Goal: Submit feedback/report problem: Leave review/rating

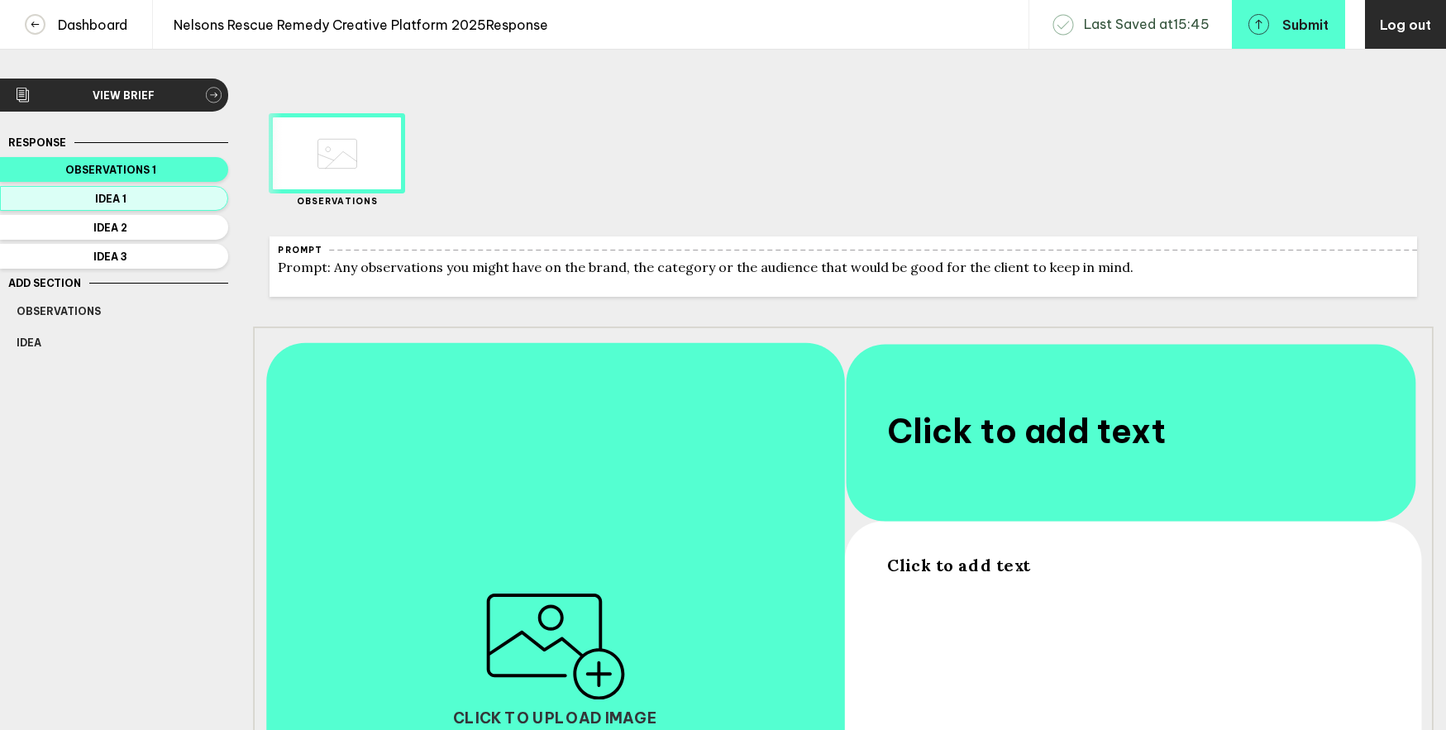
click at [203, 193] on span "Idea 1" at bounding box center [111, 199] width 188 height 12
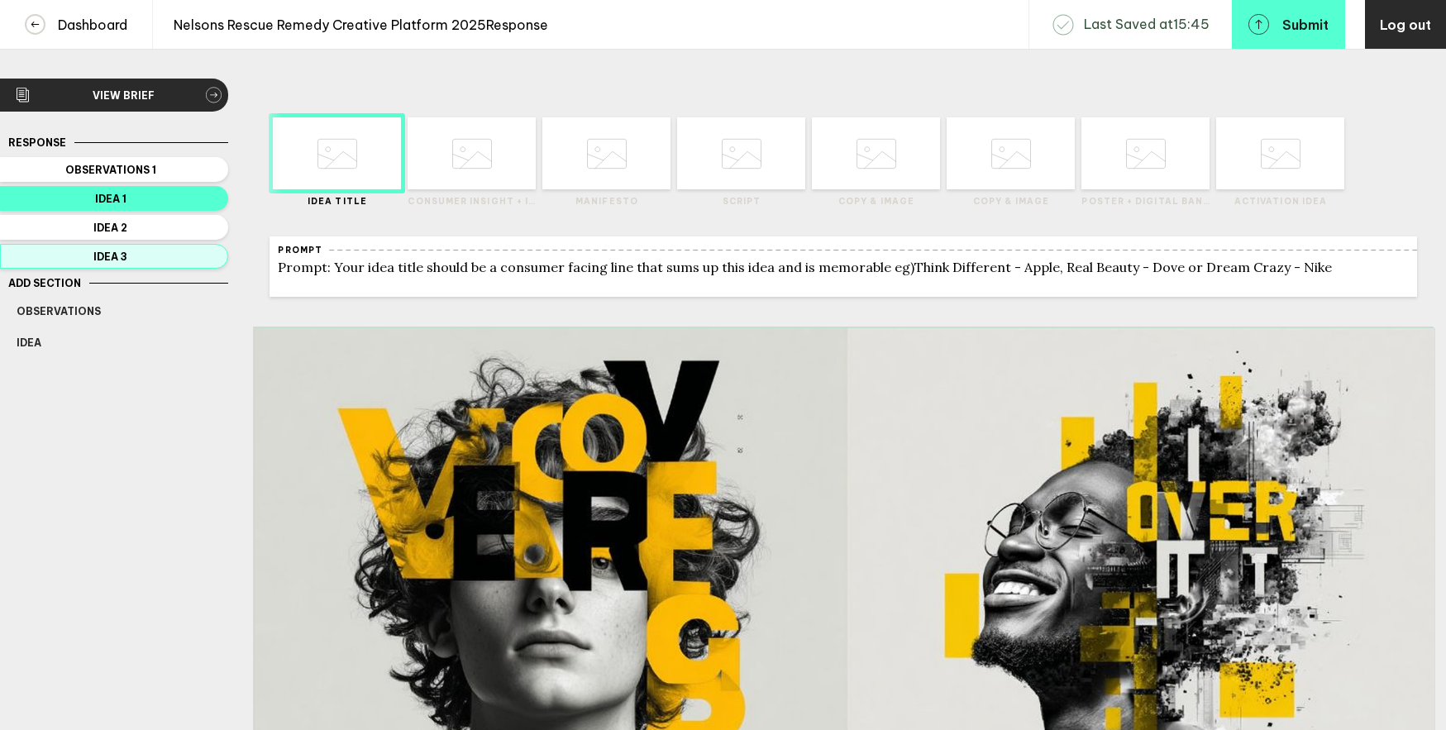
click at [157, 252] on span "Idea 3" at bounding box center [111, 256] width 188 height 12
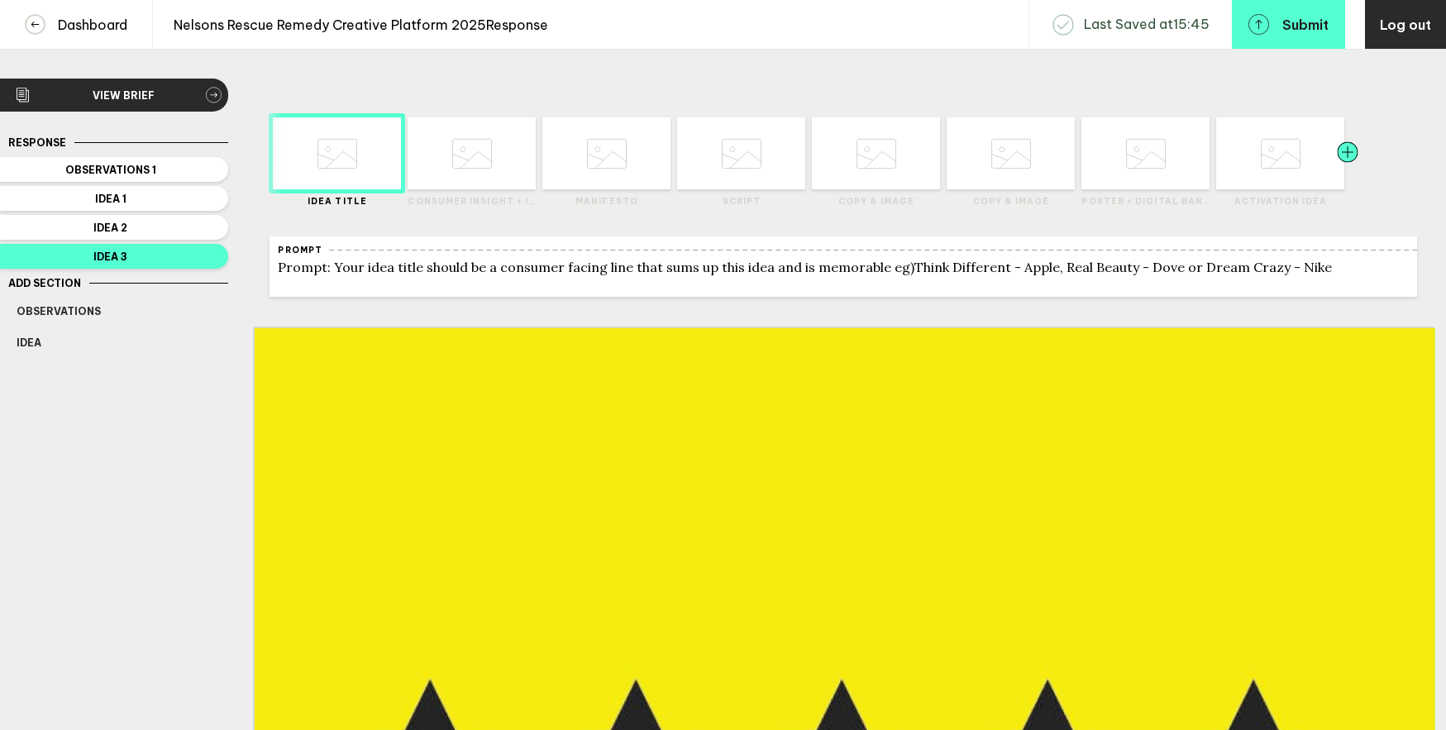
click at [1301, 164] on div at bounding box center [1316, 153] width 64 height 72
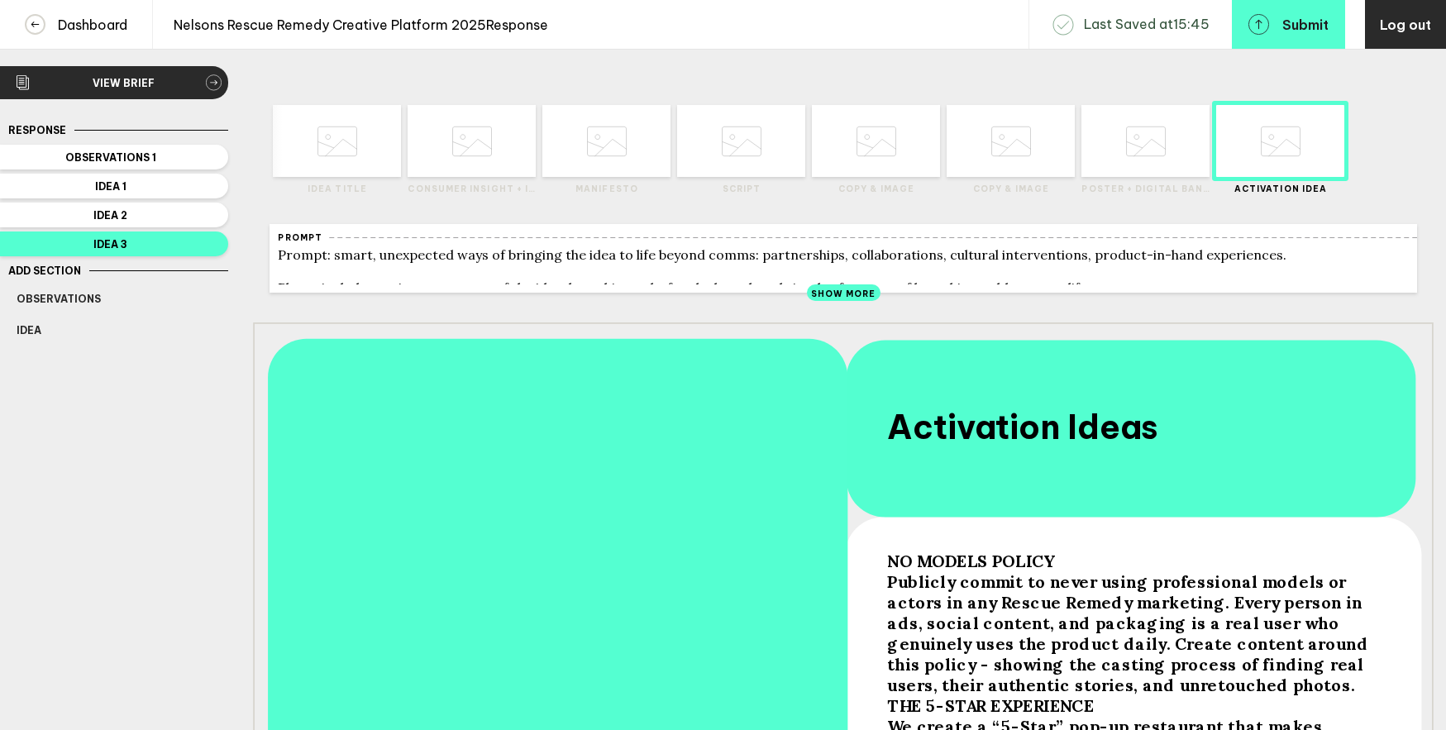
scroll to position [13, 0]
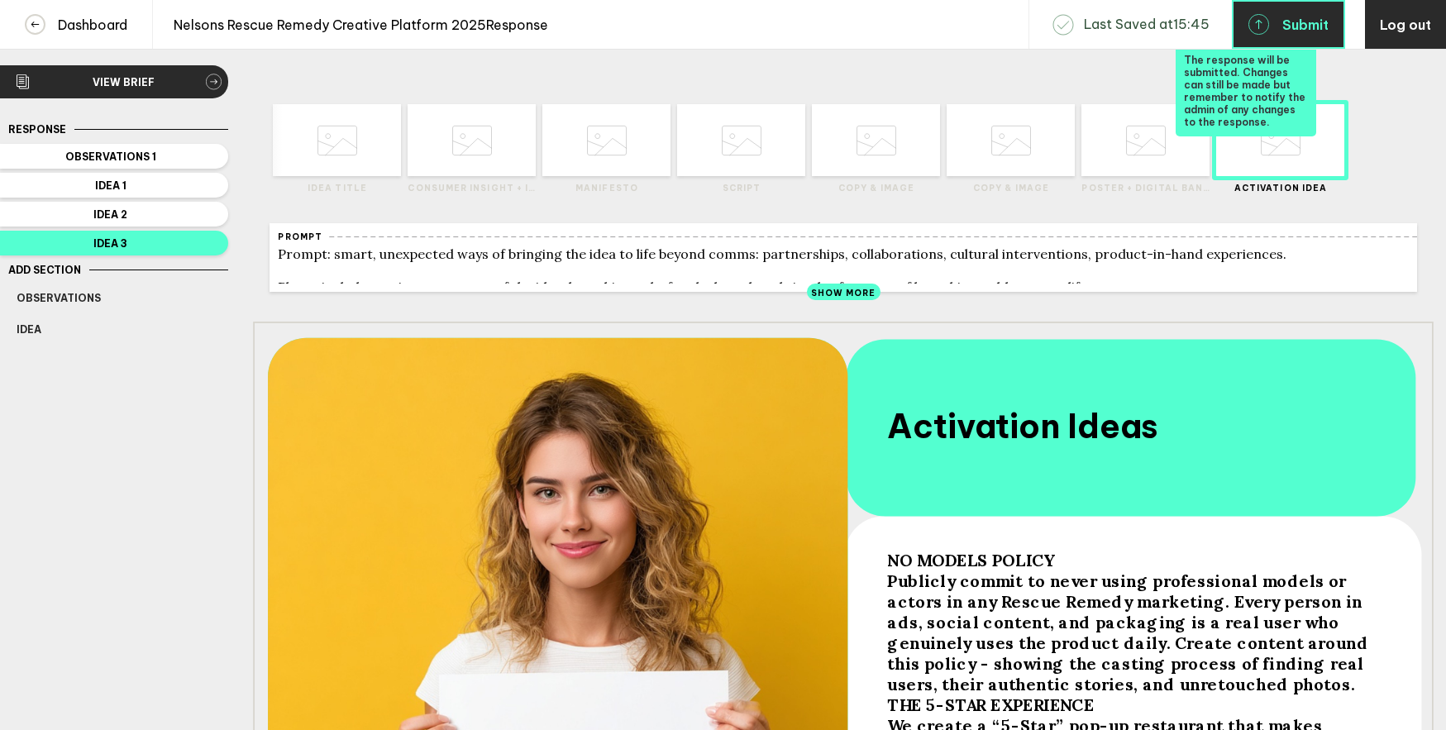
click at [1270, 31] on button "Submit" at bounding box center [1288, 24] width 113 height 49
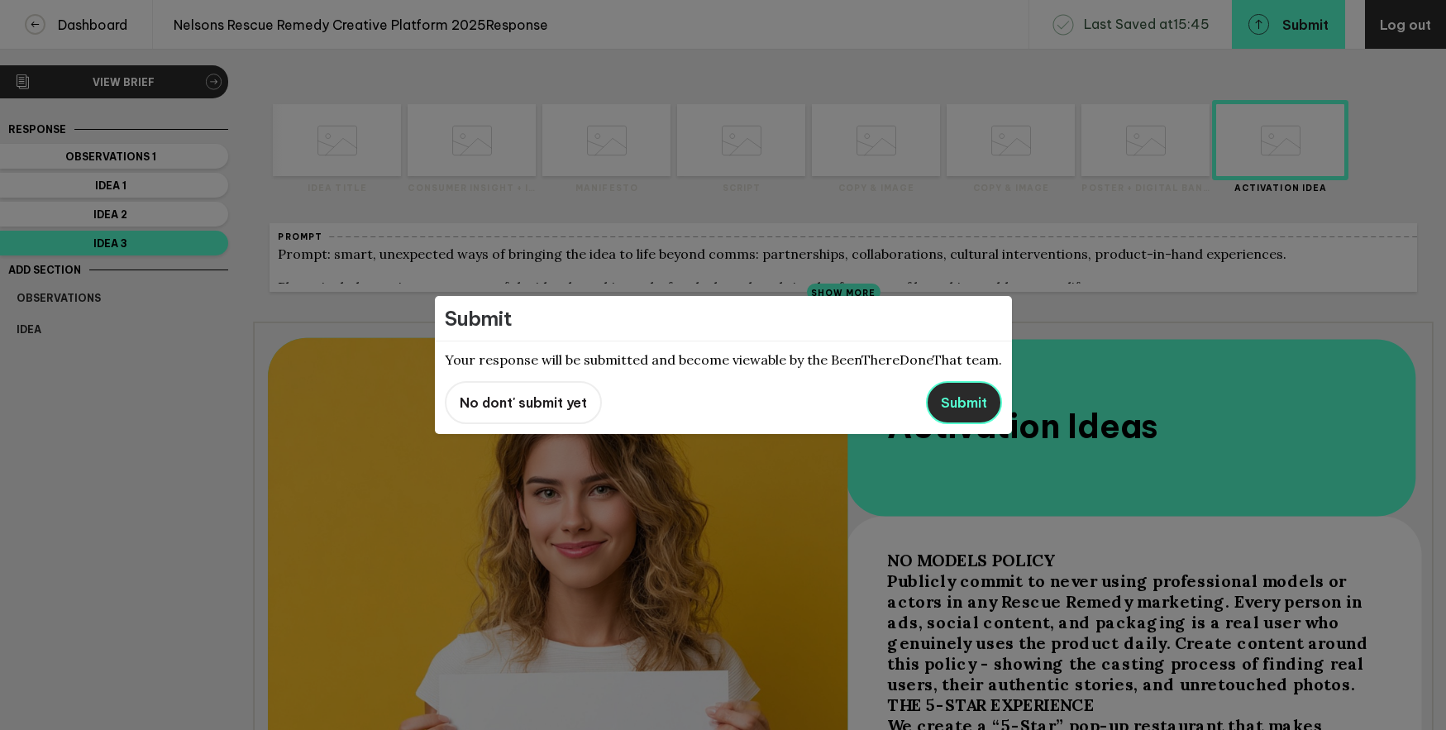
click at [949, 414] on button "Submit" at bounding box center [964, 402] width 76 height 43
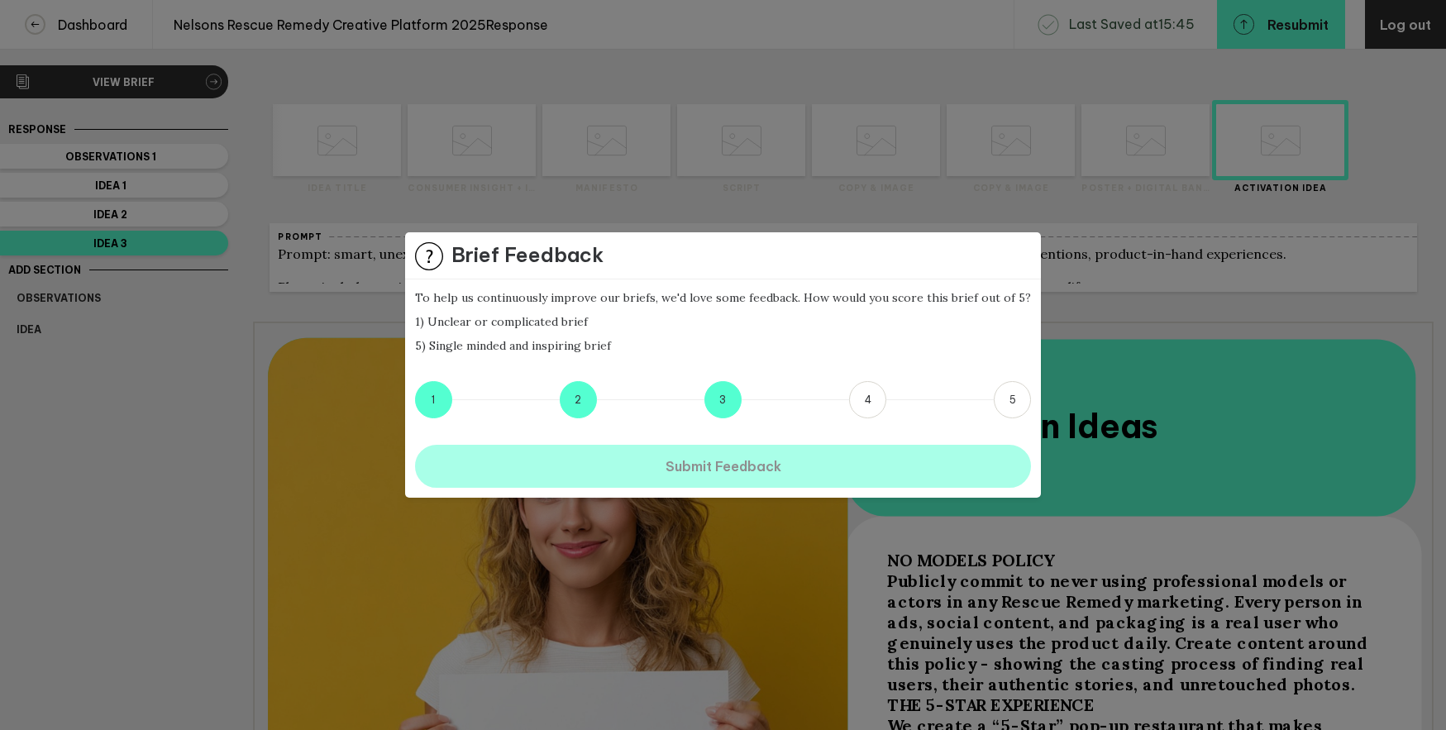
click at [730, 409] on button "3" at bounding box center [722, 399] width 37 height 37
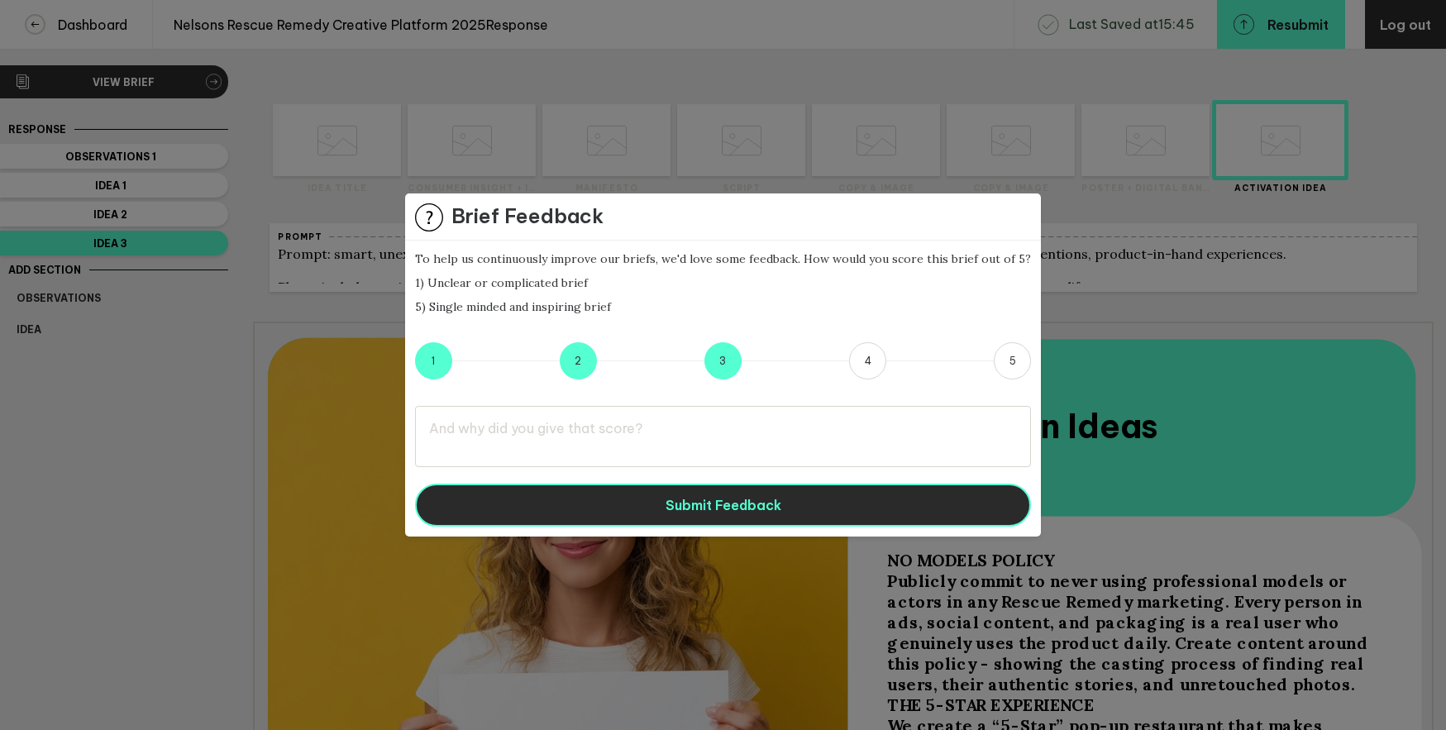
click at [778, 503] on span "Submit Feedback" at bounding box center [723, 505] width 116 height 17
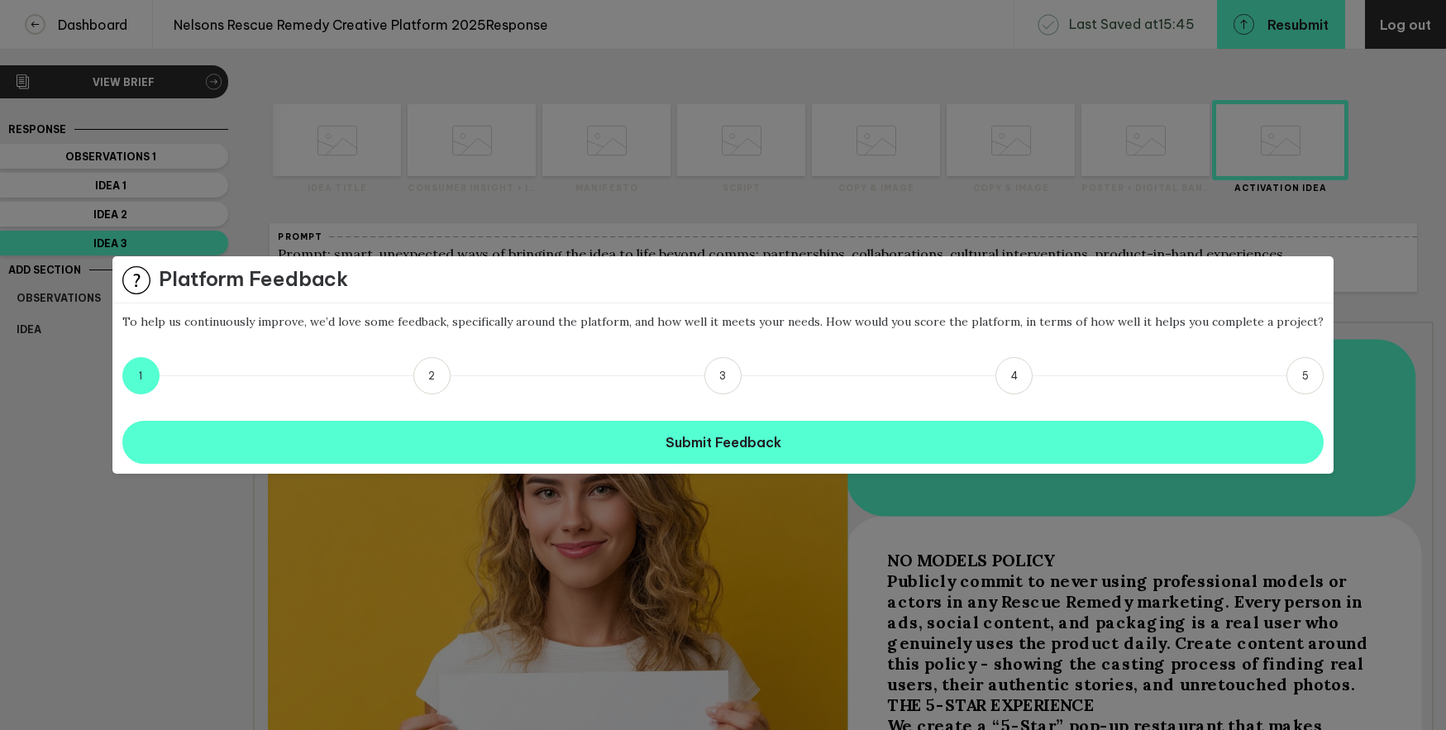
click at [160, 368] on button "1" at bounding box center [140, 375] width 37 height 37
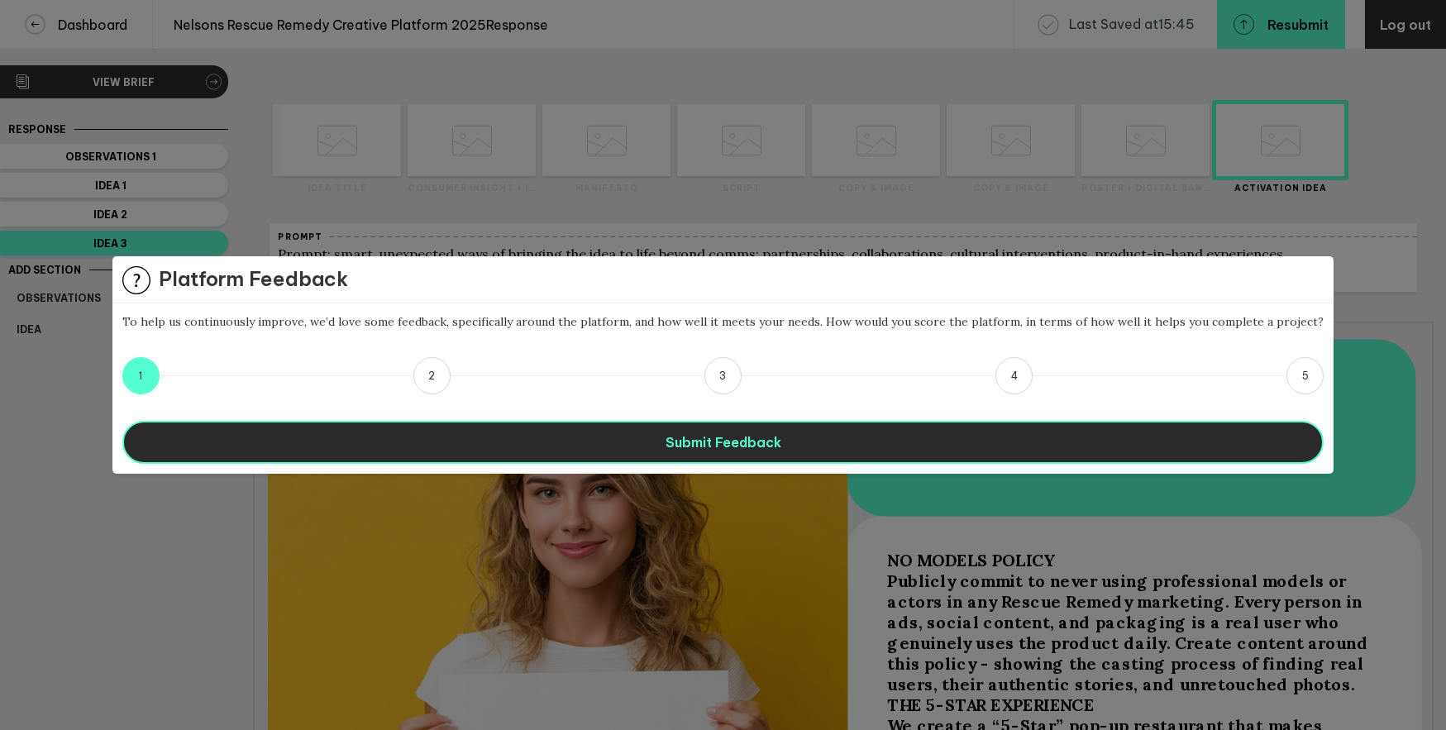
click at [704, 441] on span "Submit Feedback" at bounding box center [723, 442] width 116 height 17
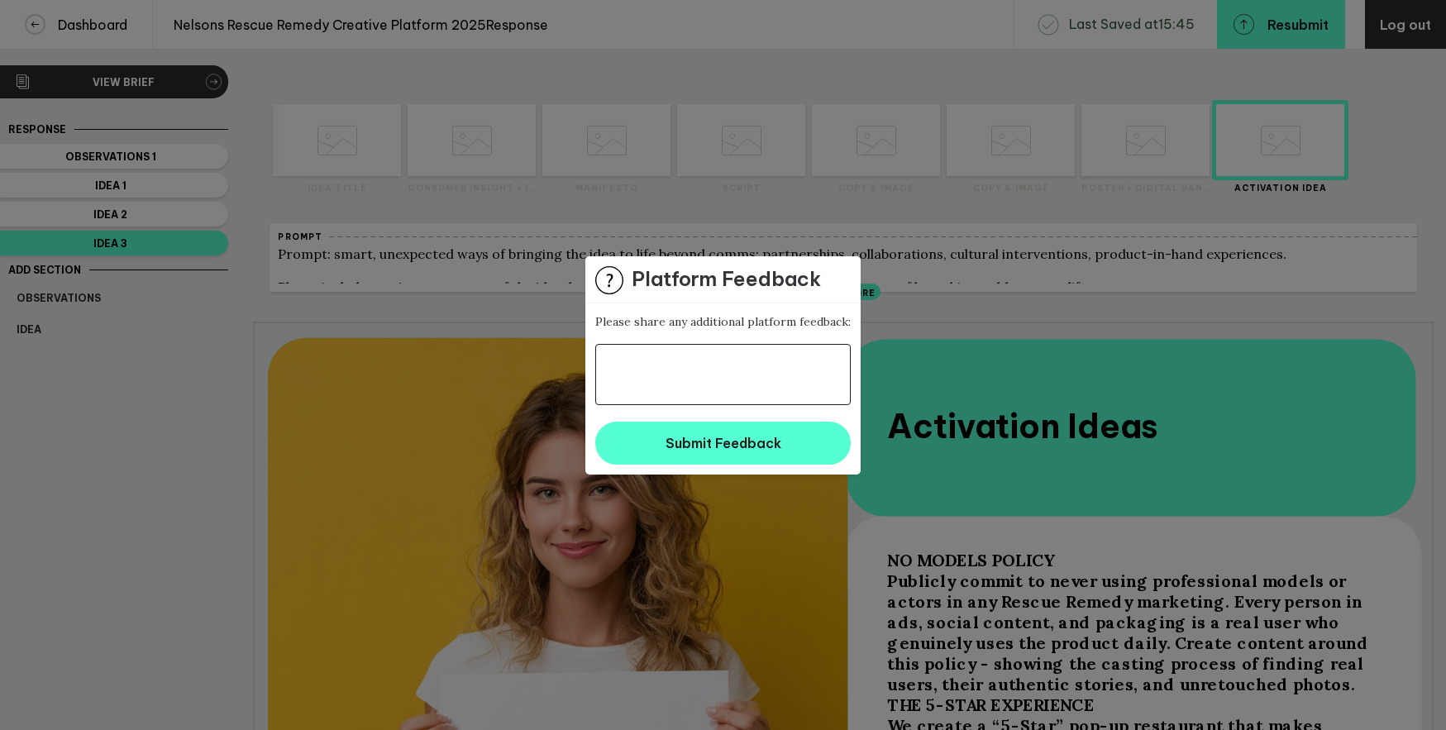
click at [698, 362] on textarea at bounding box center [722, 374] width 255 height 61
type textarea ";"
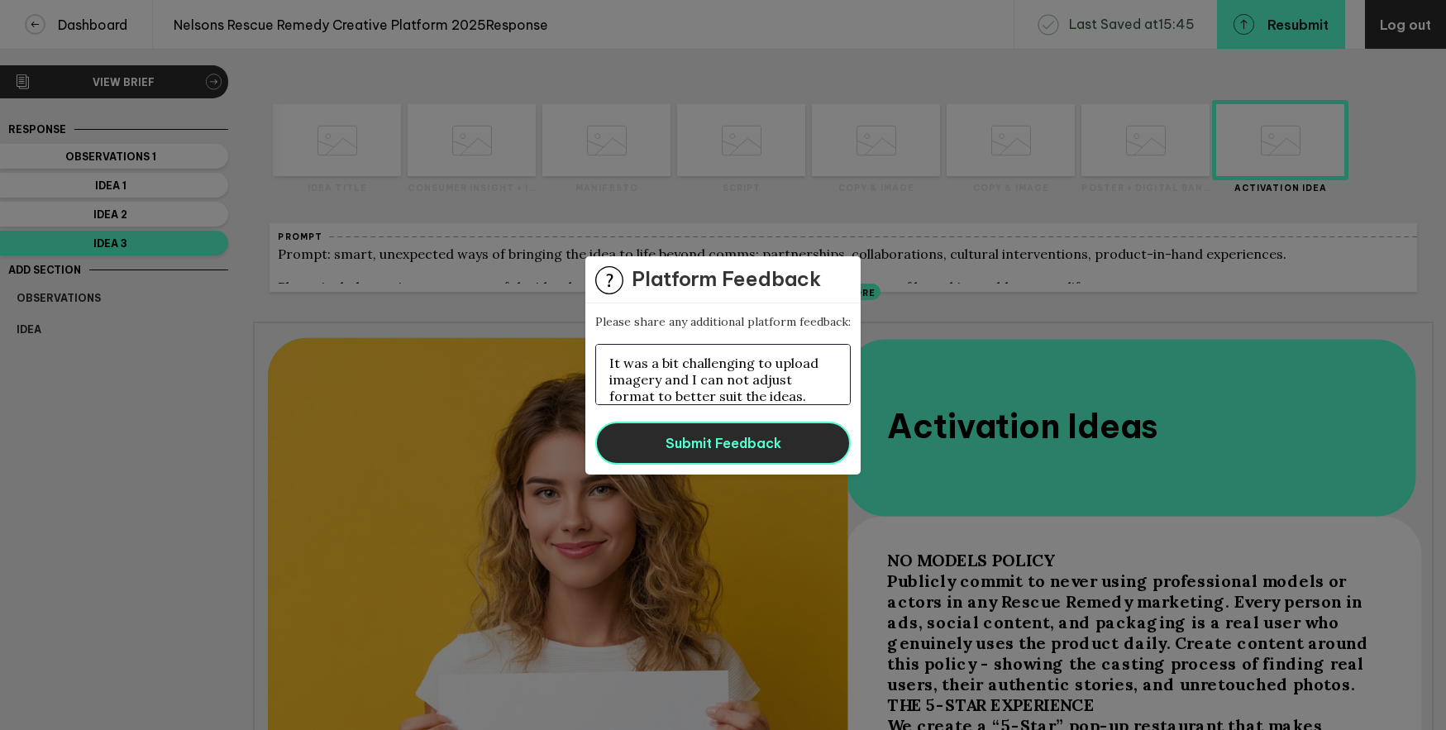
type textarea "It was a bit challenging to upload imagery and I can not adjust format to bette…"
click at [785, 446] on button "Submit Feedback" at bounding box center [722, 443] width 255 height 43
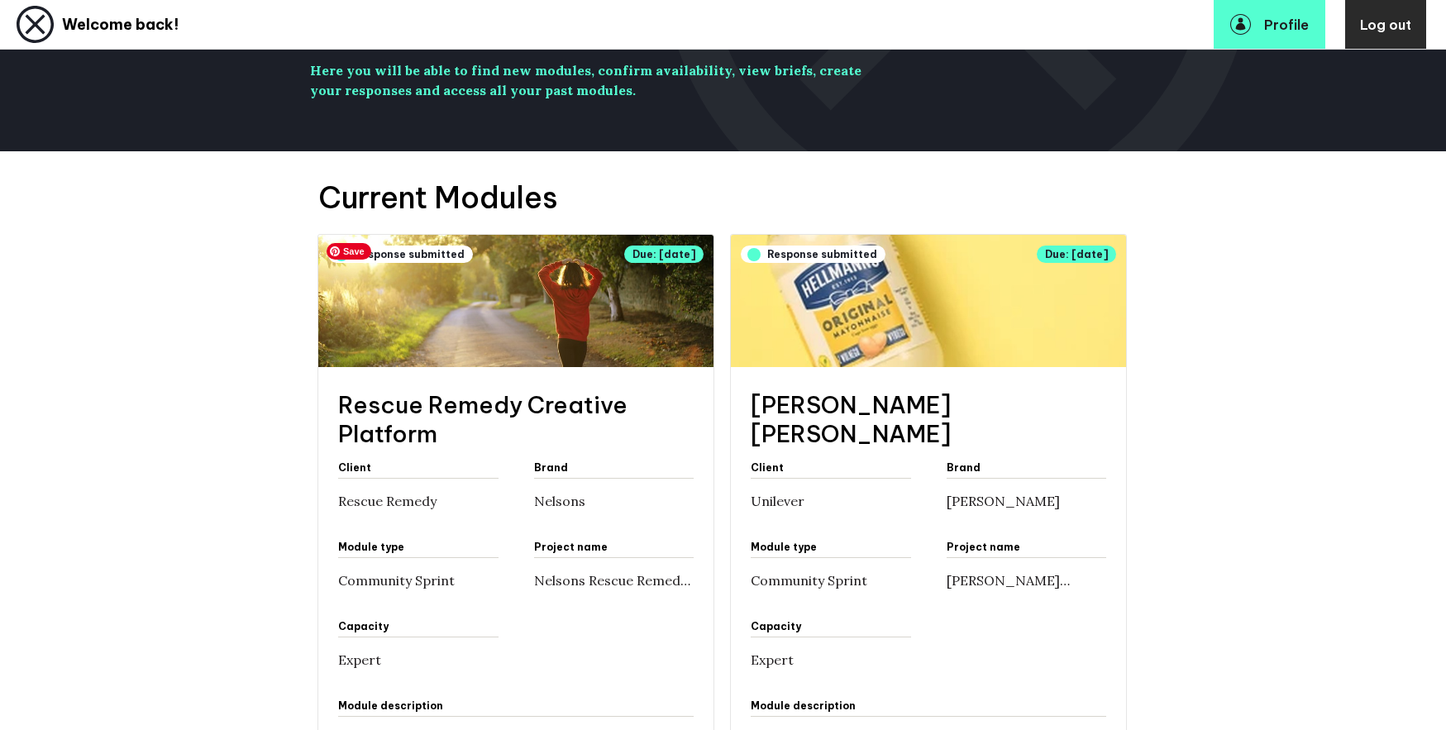
scroll to position [209, 0]
